Goal: Check status: Check status

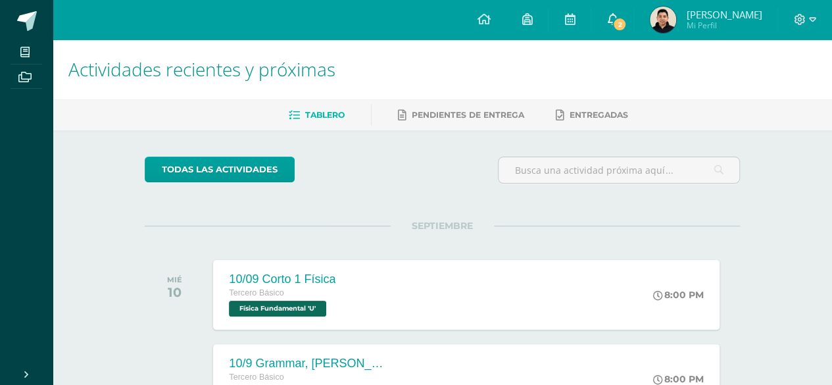
click at [614, 27] on span "2" at bounding box center [619, 24] width 14 height 14
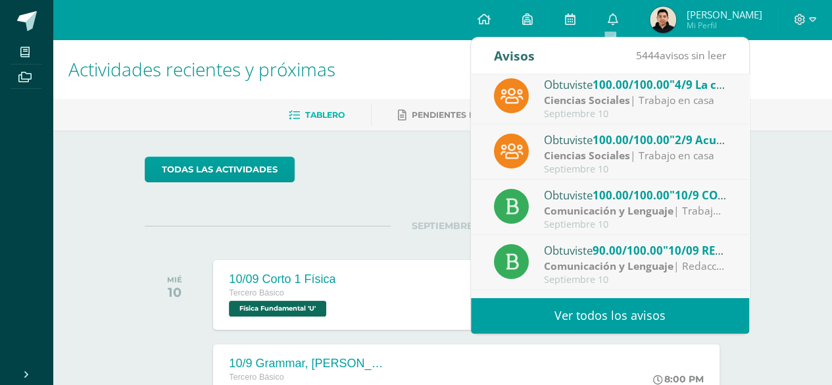
scroll to position [6, 0]
click at [624, 100] on strong "Ciencias Sociales" at bounding box center [587, 99] width 86 height 14
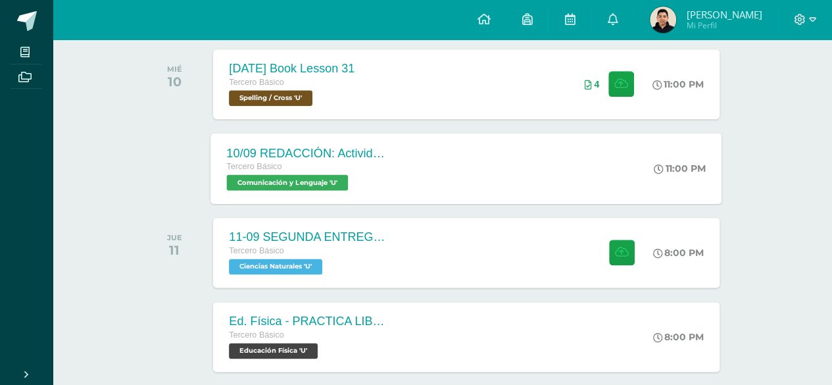
scroll to position [716, 0]
click at [460, 260] on div "11-09 SEGUNDA ENTREGA DE GUÍA Tercero Básico Ciencias Naturales 'U' 8:00 PM 11-…" at bounding box center [466, 251] width 511 height 70
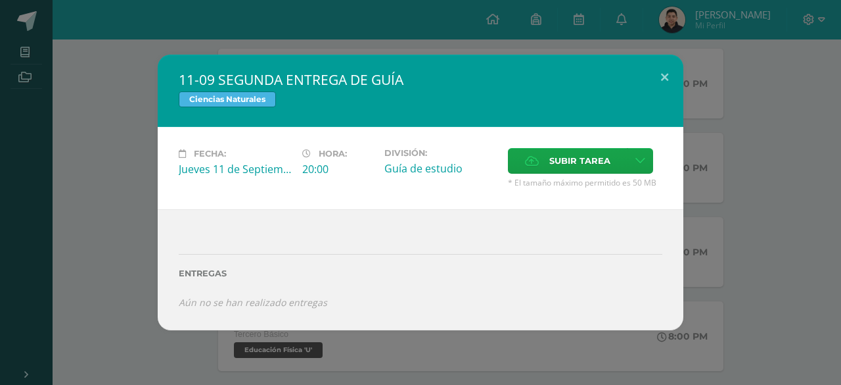
click at [688, 193] on div "11-09 SEGUNDA ENTREGA DE GUÍA Ciencias Naturales Fecha: Jueves 11 de Septiembre…" at bounding box center [420, 192] width 831 height 275
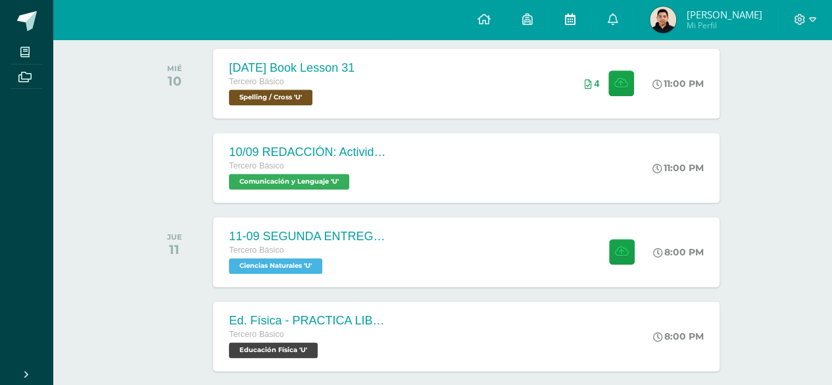
click at [575, 28] on link at bounding box center [569, 19] width 42 height 39
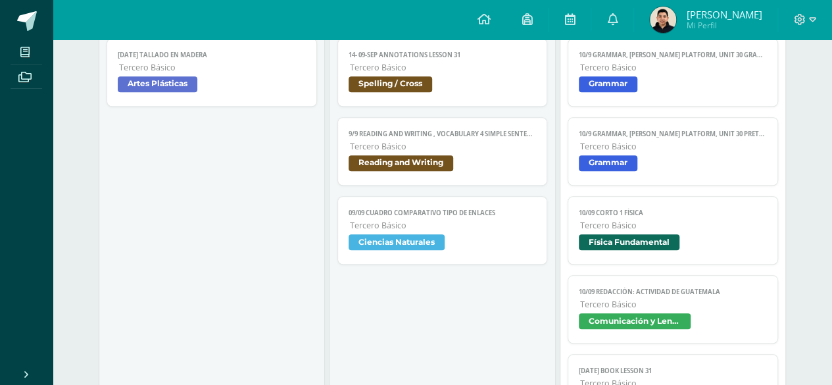
scroll to position [460, 0]
click at [438, 145] on span "Tercero Básico" at bounding box center [443, 146] width 187 height 11
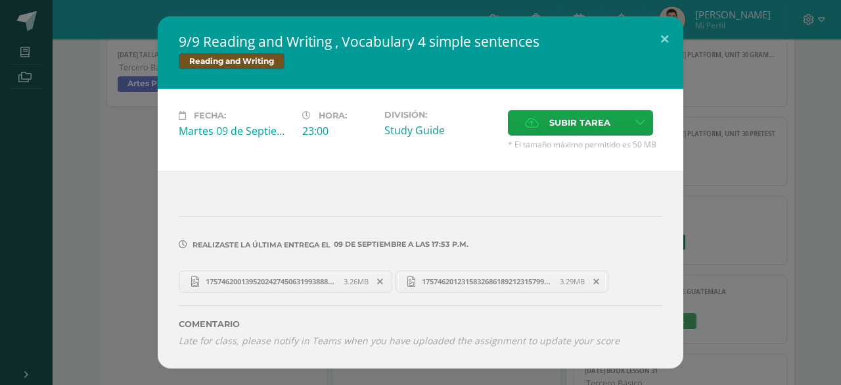
click at [718, 161] on div "9/9 Reading and Writing , Vocabulary 4 simple sentences Reading and Writing Fec…" at bounding box center [420, 191] width 831 height 351
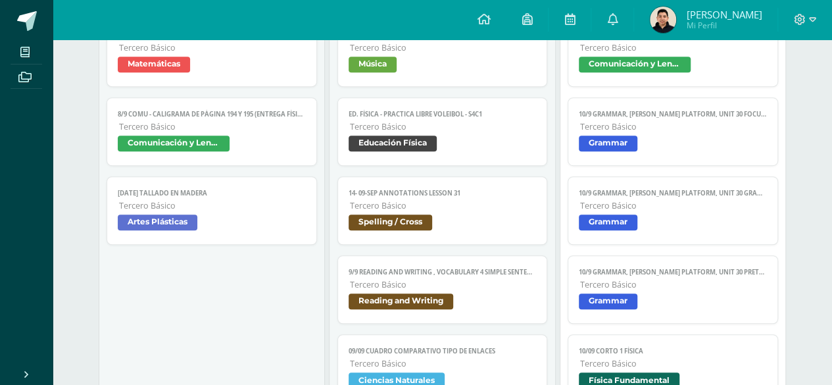
scroll to position [389, 0]
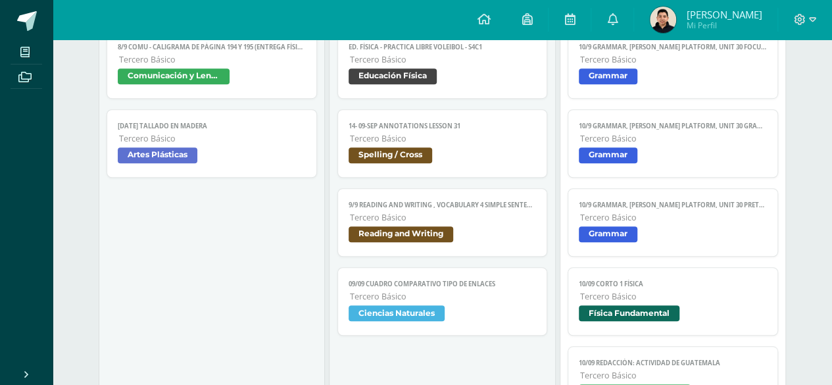
click at [456, 207] on link "9/9 Reading and Writing , Vocabulary 4 simple sentences [PERSON_NAME] Básico Re…" at bounding box center [442, 222] width 210 height 68
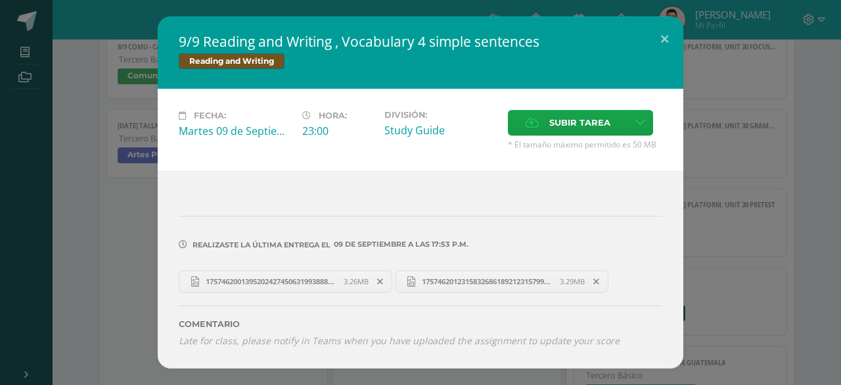
click at [744, 220] on div "9/9 Reading and Writing , Vocabulary 4 simple sentences Reading and Writing Fec…" at bounding box center [420, 191] width 831 height 351
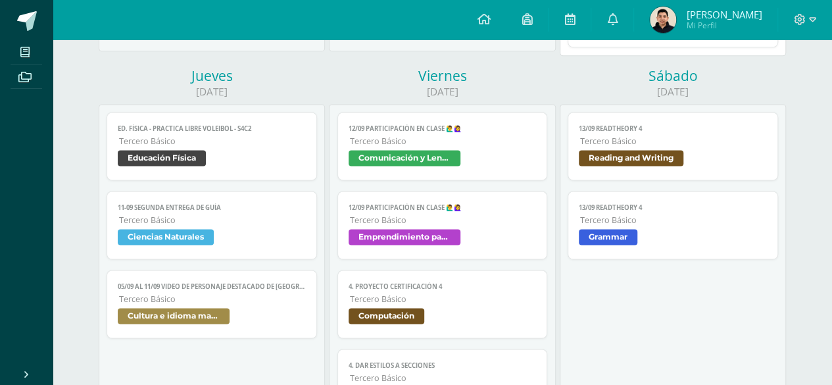
scroll to position [872, 0]
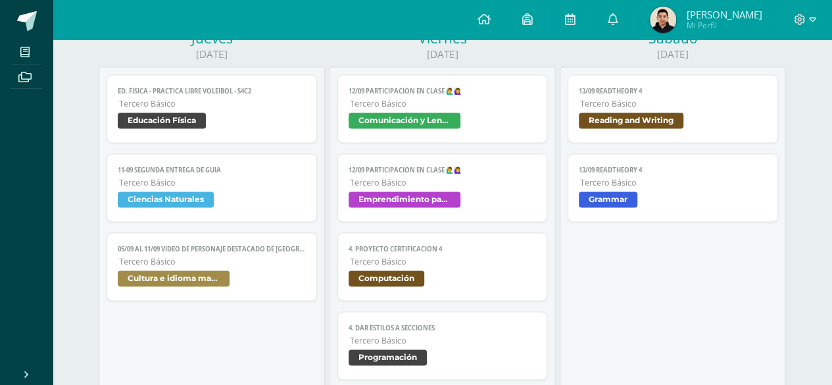
click at [251, 256] on span "Tercero Básico" at bounding box center [212, 261] width 187 height 11
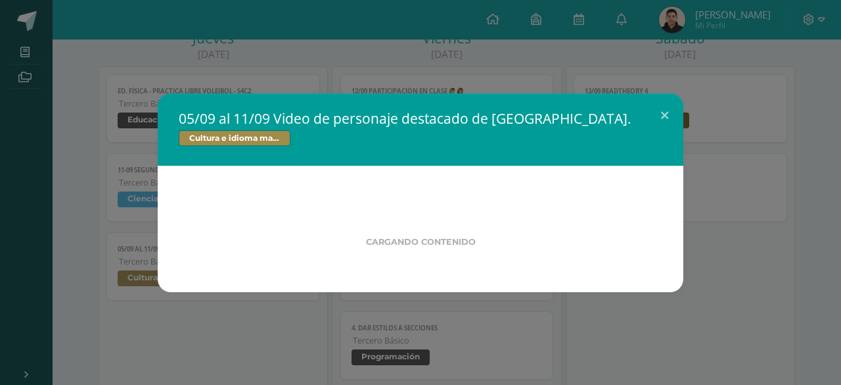
click at [0, 126] on div "05/09 al 11/09 Video de personaje destacado de Guatemala. Cultura e idioma maya…" at bounding box center [420, 192] width 841 height 385
